Goal: Task Accomplishment & Management: Manage account settings

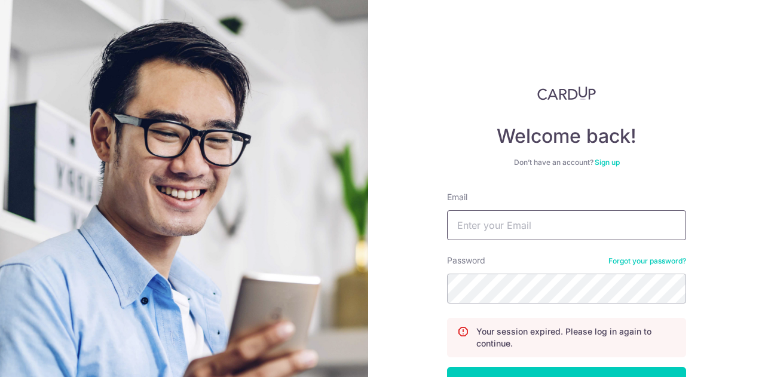
click at [583, 219] on input "Email" at bounding box center [566, 225] width 239 height 30
type input "[EMAIL_ADDRESS][DOMAIN_NAME]"
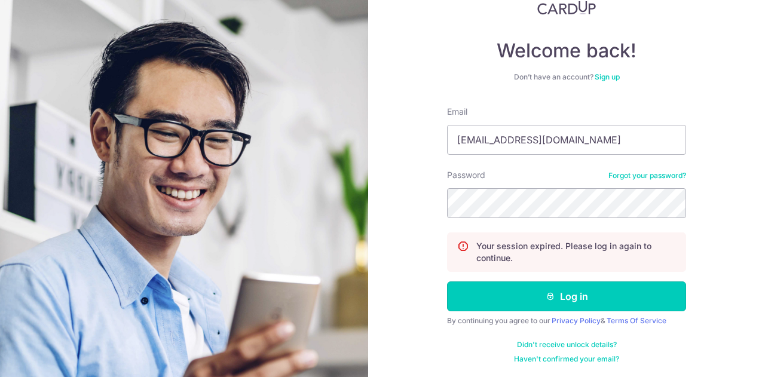
click at [566, 307] on button "Log in" at bounding box center [566, 297] width 239 height 30
